Goal: Task Accomplishment & Management: Manage account settings

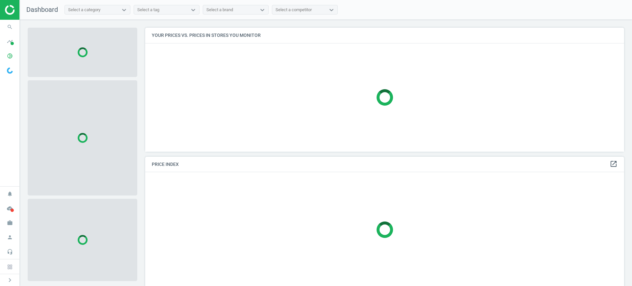
scroll to position [3, 3]
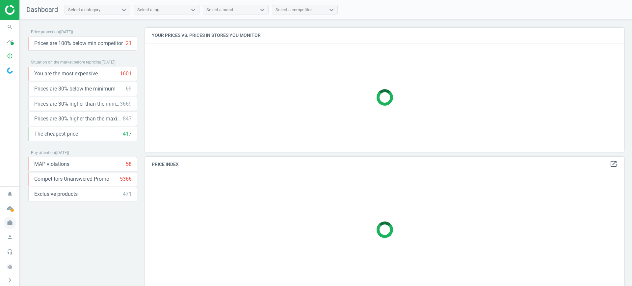
click at [11, 225] on icon "work" at bounding box center [10, 223] width 13 height 13
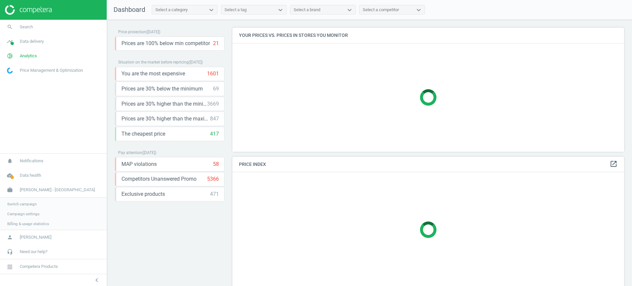
scroll to position [137, 398]
click at [22, 203] on span "Switch campaign" at bounding box center [21, 203] width 29 height 5
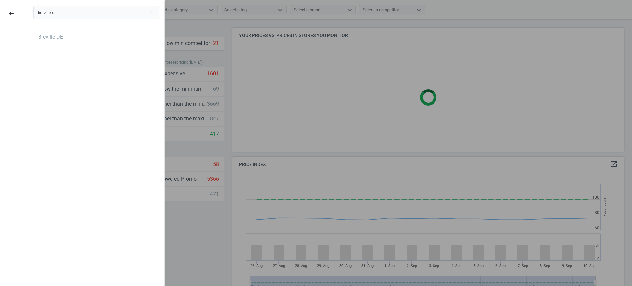
scroll to position [164, 398]
type input "breville de"
click at [81, 32] on div "Breville DE" at bounding box center [96, 37] width 126 height 11
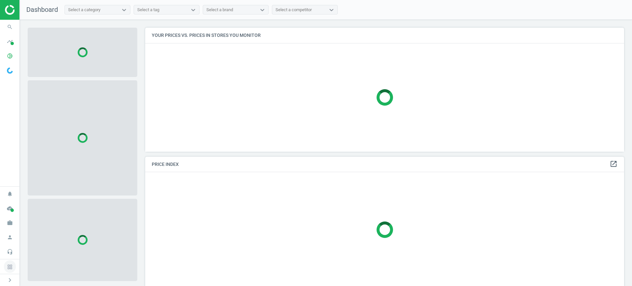
scroll to position [137, 485]
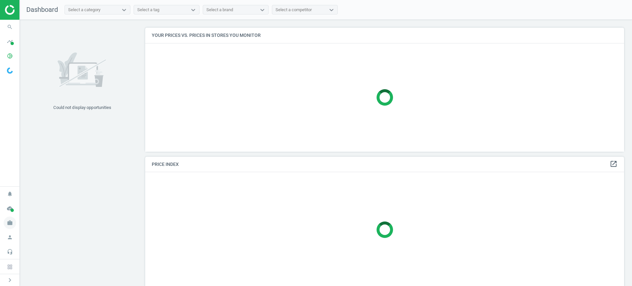
click at [8, 216] on span "work" at bounding box center [10, 223] width 20 height 14
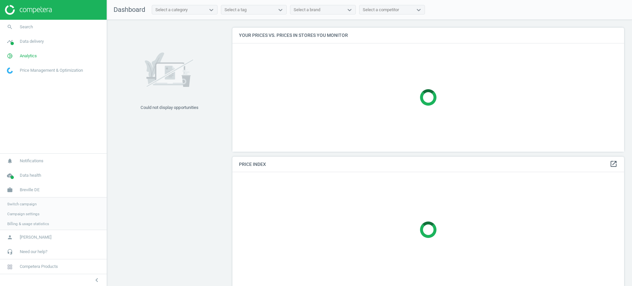
scroll to position [137, 398]
click at [28, 209] on link "Campaign settings" at bounding box center [53, 213] width 107 height 10
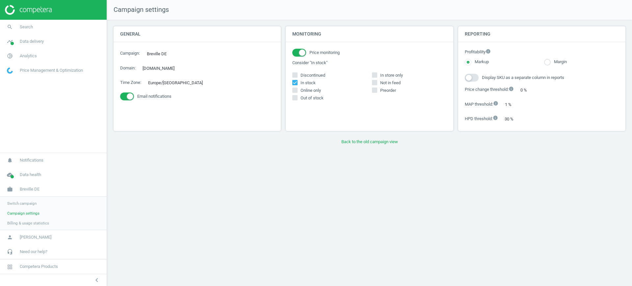
click at [631, 127] on div "Campaign settings General Campaign : Breville DE edit Domain : sageappliances.c…" at bounding box center [369, 143] width 525 height 286
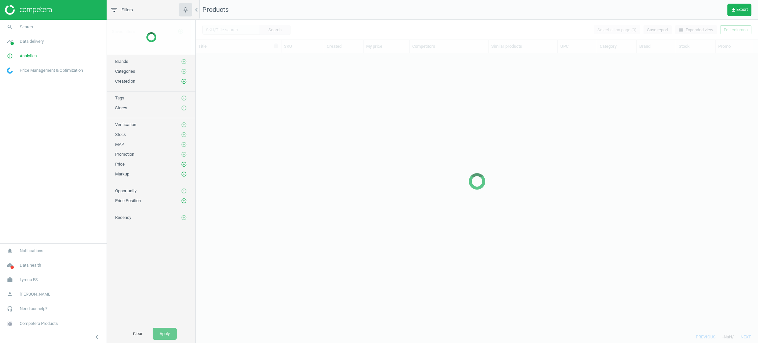
scroll to position [262, 554]
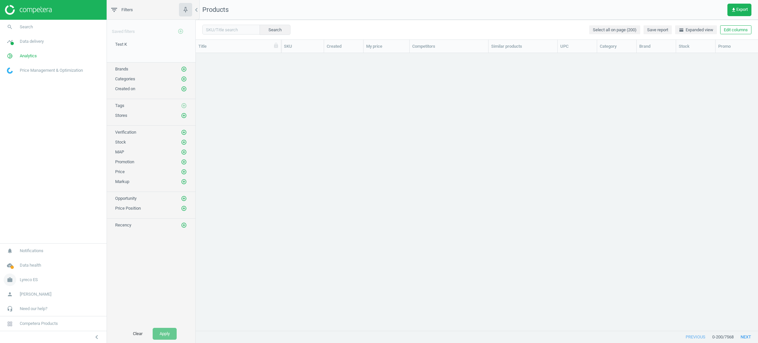
click at [37, 280] on span "Lyreco ES" at bounding box center [29, 280] width 18 height 6
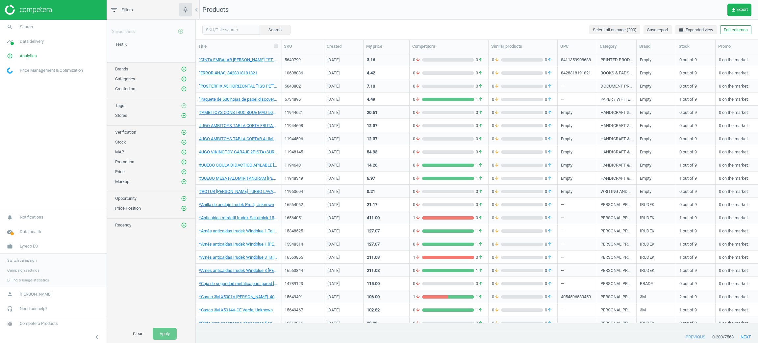
click at [25, 261] on span "Switch campaign" at bounding box center [21, 260] width 29 height 5
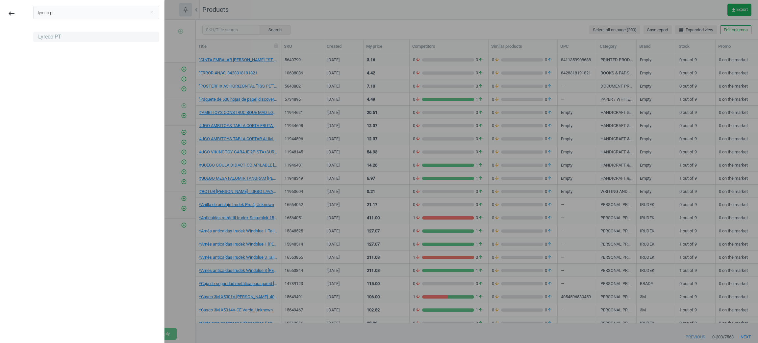
type input "lyreco pt"
click at [72, 34] on div "Lyreco PT" at bounding box center [96, 37] width 126 height 11
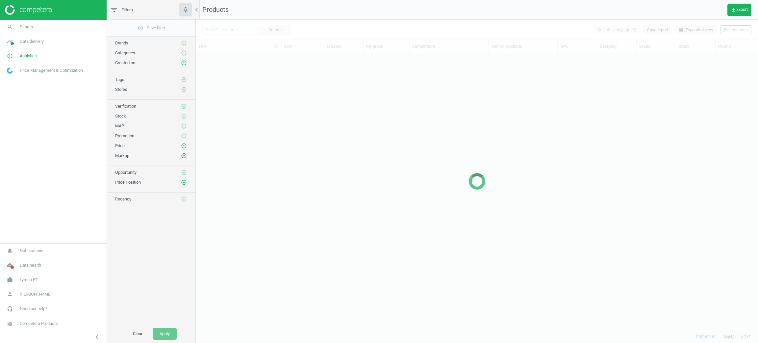
scroll to position [262, 554]
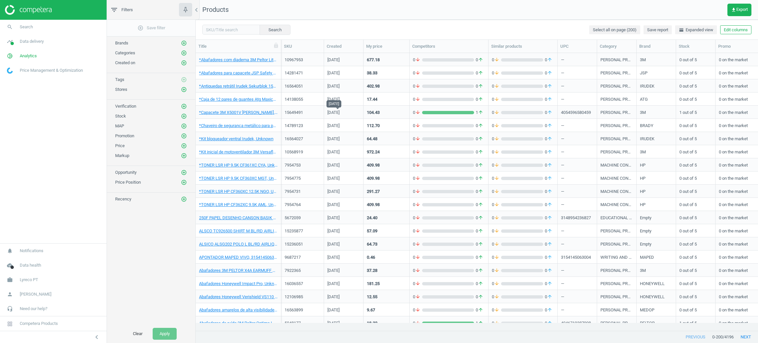
click at [332, 112] on div "Jul 26 2024" at bounding box center [333, 114] width 12 height 8
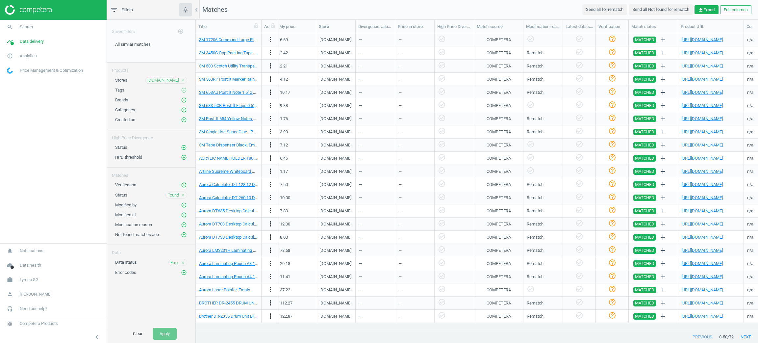
scroll to position [0, 619]
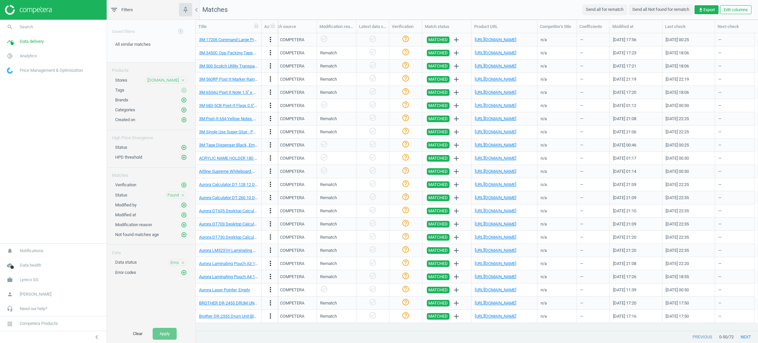
click at [688, 334] on div "previous 0 - 50 / 72 next" at bounding box center [477, 337] width 562 height 12
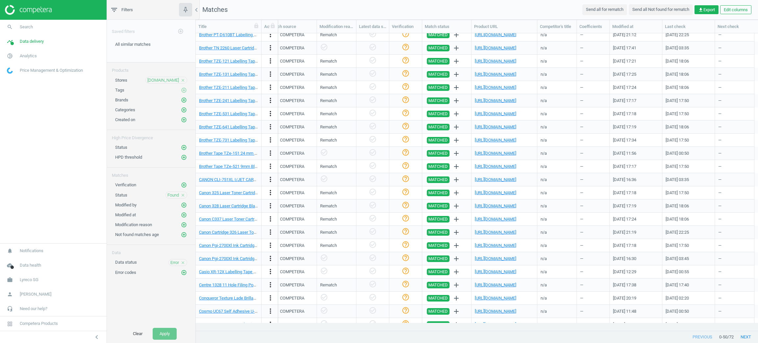
scroll to position [369, 0]
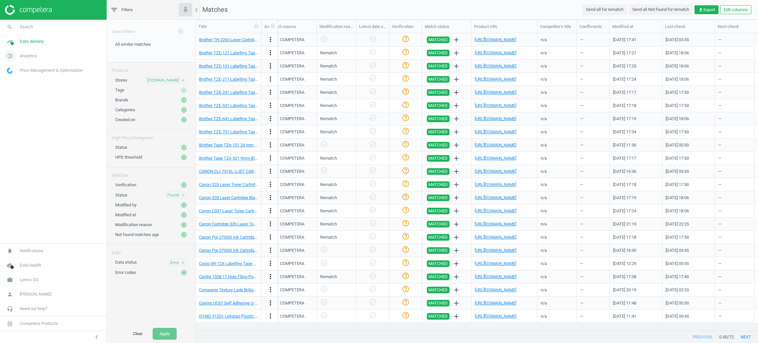
click at [35, 49] on link "pie_chart_outlined Analytics" at bounding box center [53, 56] width 107 height 14
click at [34, 44] on link "timeline Data delivery" at bounding box center [53, 41] width 107 height 14
click at [17, 280] on span "work" at bounding box center [10, 279] width 20 height 14
click at [20, 260] on span "Switch campaign" at bounding box center [21, 260] width 29 height 5
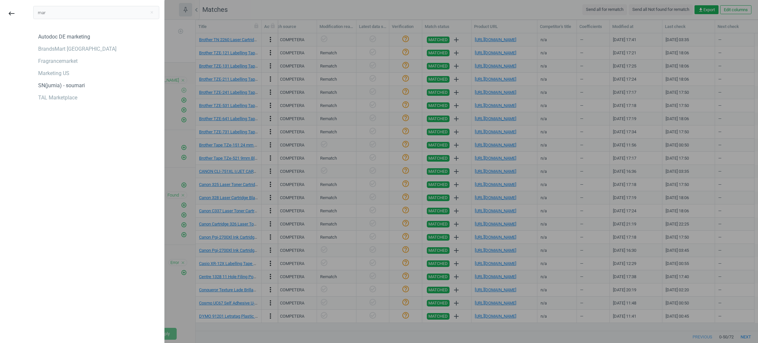
drag, startPoint x: 54, startPoint y: 19, endPoint x: 28, endPoint y: 12, distance: 27.4
click at [28, 12] on div "mar close" at bounding box center [96, 14] width 136 height 27
drag, startPoint x: 41, startPoint y: 14, endPoint x: 25, endPoint y: 13, distance: 15.5
click at [26, 13] on div "mar close Autodoc DE marketing BrandsMart USA Fragrancemarket Marketing US SN(j…" at bounding box center [96, 172] width 141 height 343
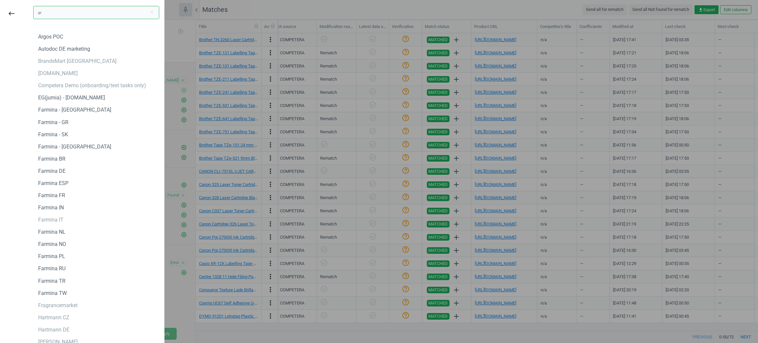
type input "a"
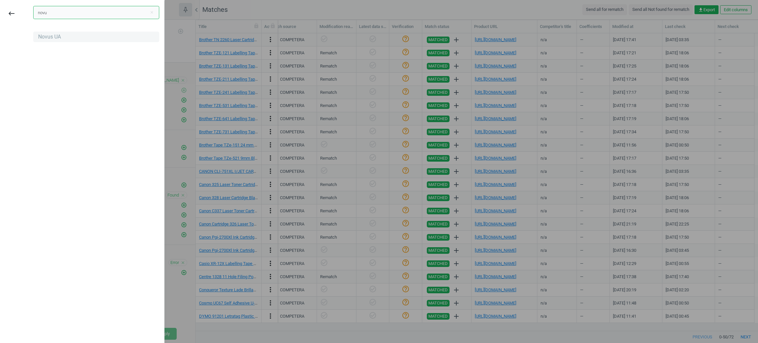
type input "novu"
click at [60, 33] on div "Novus UA" at bounding box center [96, 37] width 126 height 11
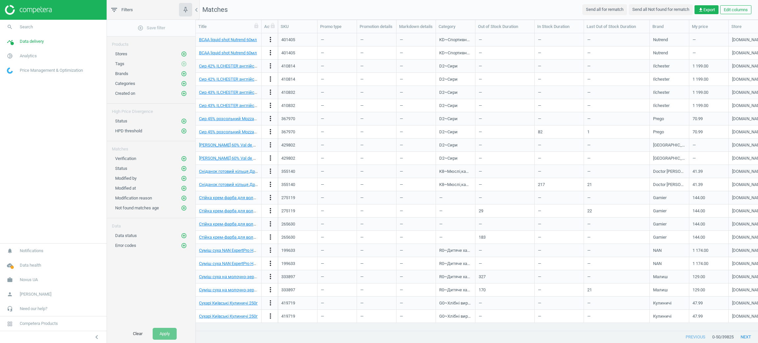
scroll to position [7, 8]
click at [25, 281] on span "Novus UA" at bounding box center [29, 280] width 18 height 6
click at [24, 270] on span "Campaign settings" at bounding box center [23, 270] width 32 height 5
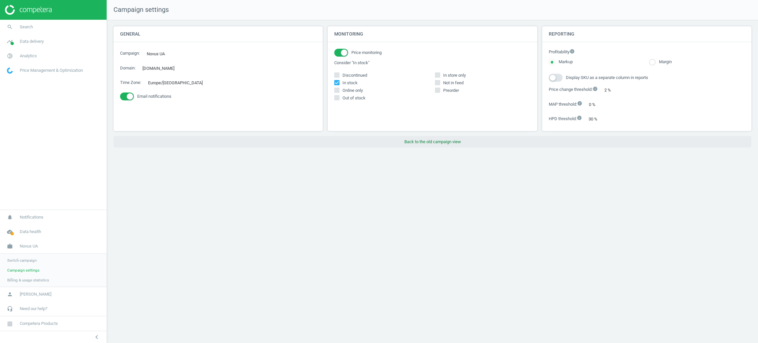
click at [419, 138] on button "Back to the old campaign view" at bounding box center [433, 142] width 638 height 12
